Goal: Communication & Community: Answer question/provide support

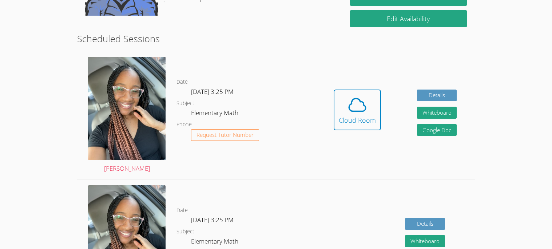
scroll to position [166, 0]
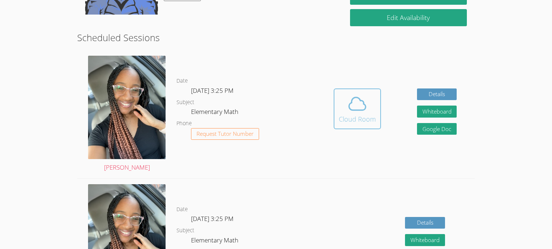
click at [349, 102] on icon at bounding box center [357, 104] width 20 height 20
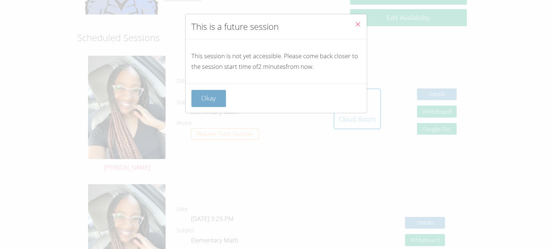
click at [219, 93] on button "Okay" at bounding box center [208, 98] width 35 height 17
click at [215, 97] on dd "[DATE] 3:25 PM" at bounding box center [213, 92] width 44 height 12
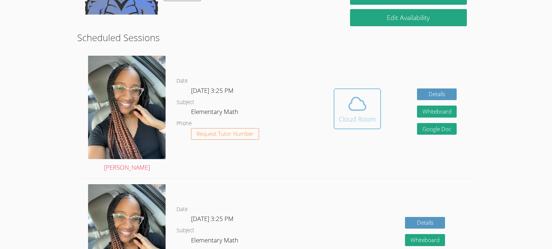
click at [349, 108] on icon at bounding box center [357, 104] width 17 height 13
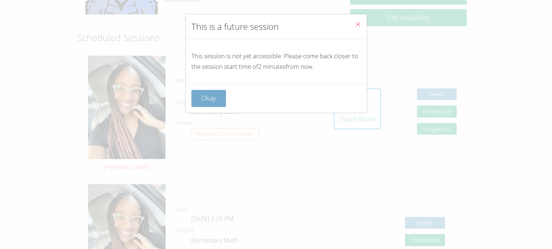
click at [203, 98] on button "Okay" at bounding box center [208, 98] width 35 height 17
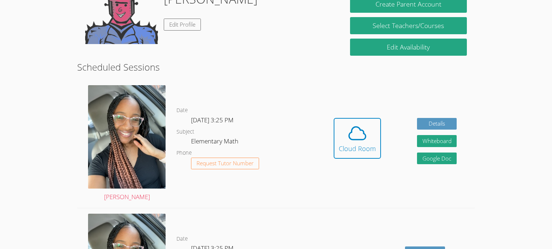
scroll to position [138, 0]
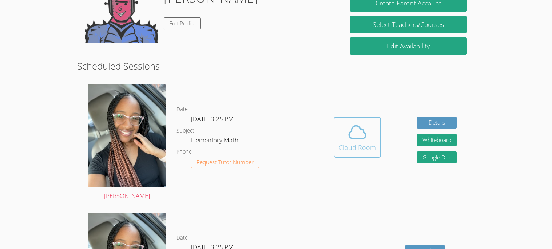
click at [349, 147] on div "Cloud Room" at bounding box center [357, 147] width 37 height 10
click at [350, 140] on icon at bounding box center [357, 132] width 20 height 20
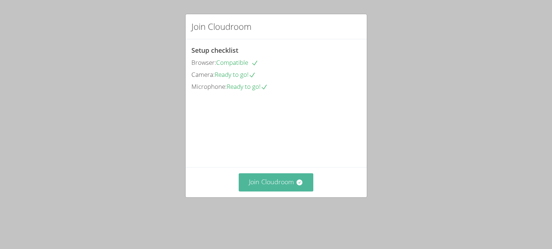
click at [289, 191] on button "Join Cloudroom" at bounding box center [276, 182] width 75 height 18
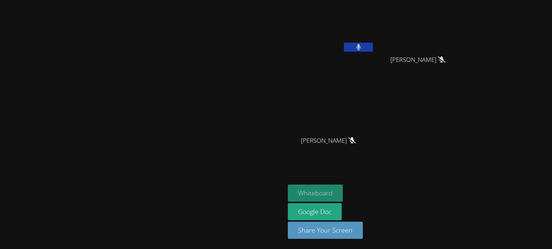
click at [343, 192] on button "Whiteboard" at bounding box center [315, 192] width 55 height 17
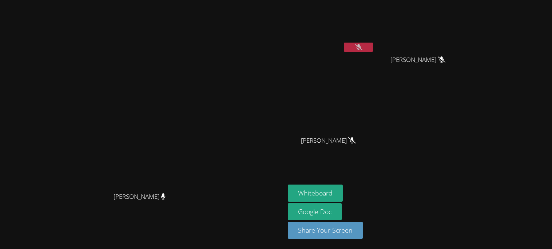
click at [373, 43] on button at bounding box center [358, 47] width 29 height 9
click at [343, 191] on button "Whiteboard" at bounding box center [315, 192] width 55 height 17
click at [361, 44] on icon at bounding box center [358, 47] width 4 height 6
click at [373, 46] on button at bounding box center [358, 47] width 29 height 9
click at [362, 49] on icon at bounding box center [359, 47] width 8 height 6
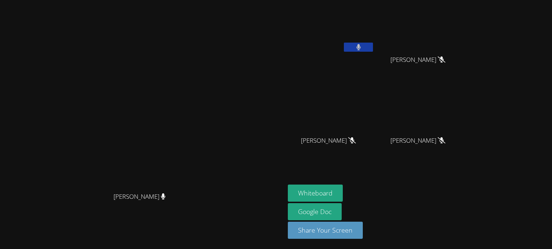
click at [361, 48] on icon at bounding box center [358, 47] width 4 height 6
click at [362, 46] on icon at bounding box center [359, 47] width 8 height 6
click at [373, 46] on button at bounding box center [358, 47] width 29 height 9
click at [362, 48] on icon at bounding box center [359, 47] width 8 height 6
click at [343, 188] on button "Whiteboard" at bounding box center [315, 192] width 55 height 17
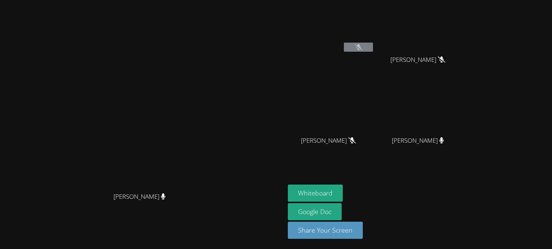
click at [197, 79] on video at bounding box center [142, 109] width 109 height 157
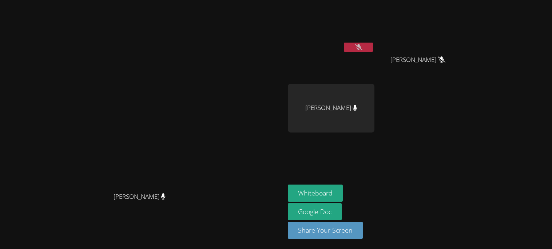
click at [362, 46] on icon at bounding box center [359, 47] width 8 height 6
click at [362, 47] on icon at bounding box center [359, 47] width 8 height 6
click at [373, 43] on button at bounding box center [358, 47] width 29 height 9
click at [362, 49] on icon at bounding box center [359, 47] width 8 height 6
click at [362, 47] on icon at bounding box center [359, 47] width 8 height 6
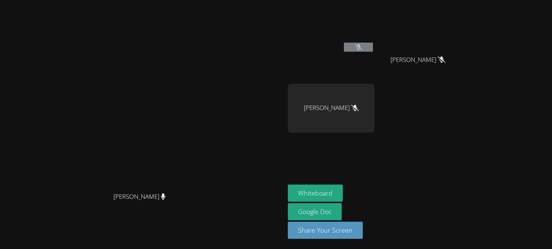
click at [373, 44] on button at bounding box center [358, 47] width 29 height 9
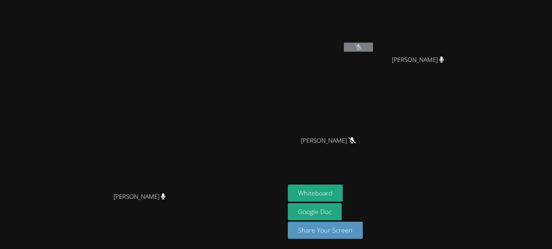
click at [362, 48] on icon at bounding box center [359, 47] width 8 height 6
click at [374, 42] on video at bounding box center [331, 27] width 87 height 49
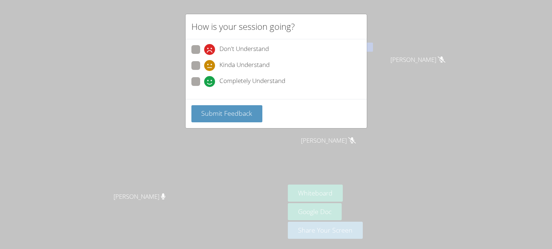
click at [204, 80] on icon at bounding box center [209, 81] width 11 height 11
click at [204, 80] on input "Completely Understand" at bounding box center [207, 80] width 6 height 6
radio input "true"
click at [214, 78] on icon at bounding box center [209, 81] width 11 height 11
click at [210, 78] on input "Completely Understand" at bounding box center [207, 80] width 6 height 6
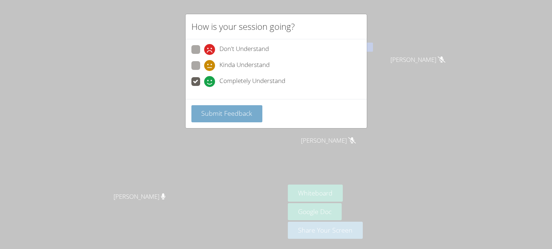
click at [227, 110] on span "Submit Feedback" at bounding box center [226, 113] width 51 height 9
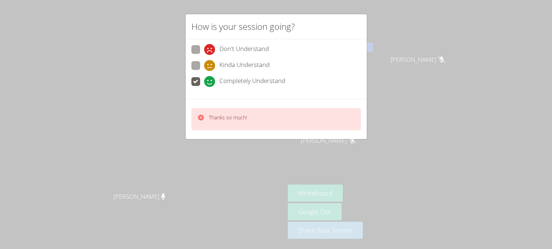
click at [229, 120] on div "Thanks so much!" at bounding box center [228, 119] width 38 height 11
click at [134, 123] on div "How is your session going? Don't Understand Kinda Understand Completely Underst…" at bounding box center [276, 124] width 552 height 249
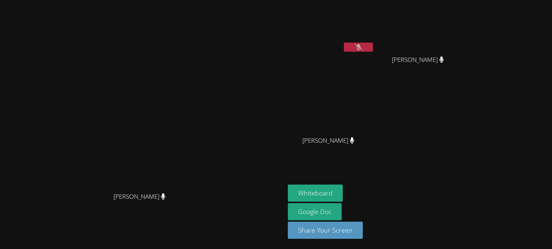
click at [373, 46] on button at bounding box center [358, 47] width 29 height 9
click at [373, 45] on button at bounding box center [358, 47] width 29 height 9
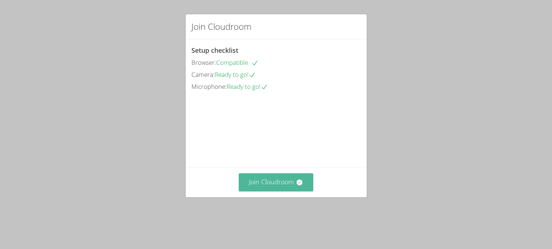
click at [297, 185] on icon at bounding box center [300, 182] width 6 height 6
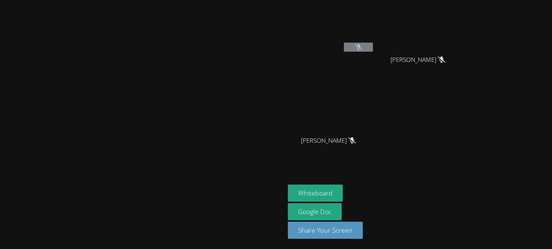
click at [373, 50] on button at bounding box center [358, 47] width 29 height 9
click at [362, 46] on icon at bounding box center [359, 47] width 8 height 6
click at [363, 227] on button "Share Your Screen" at bounding box center [325, 230] width 75 height 17
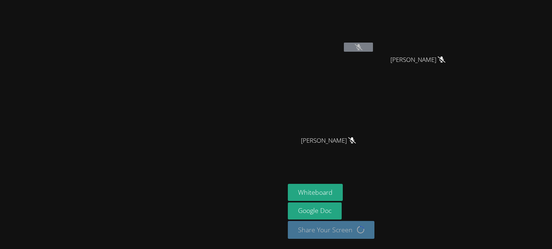
click at [374, 132] on video at bounding box center [331, 108] width 87 height 49
click at [343, 191] on button "Whiteboard" at bounding box center [315, 192] width 55 height 17
